Goal: Task Accomplishment & Management: Manage account settings

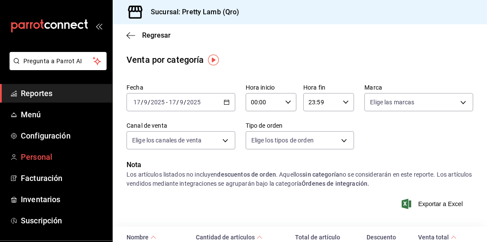
scroll to position [38, 0]
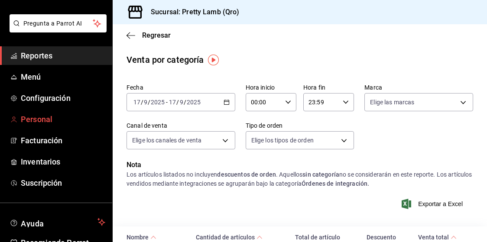
click at [48, 124] on span "Personal" at bounding box center [63, 119] width 84 height 12
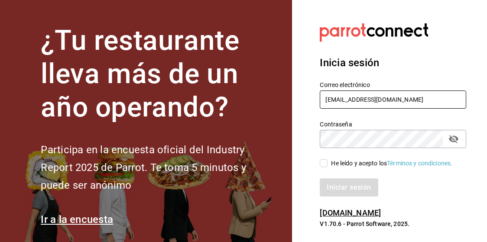
type input "[EMAIL_ADDRESS][DOMAIN_NAME]"
click at [452, 139] on icon "passwordField" at bounding box center [453, 139] width 10 height 8
click at [327, 164] on input "He leído y acepto los Términos y condiciones." at bounding box center [323, 163] width 8 height 8
checkbox input "true"
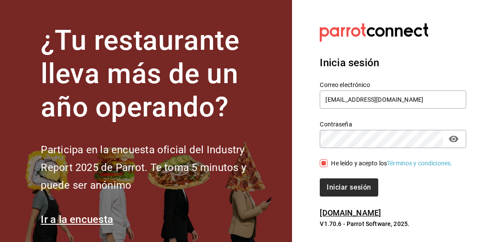
click at [349, 185] on button "Iniciar sesión" at bounding box center [348, 187] width 58 height 18
